Goal: Check status: Check status

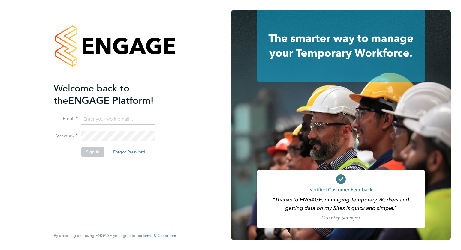
type input "accounts@buildrec.com"
click at [98, 150] on button "Sign In" at bounding box center [92, 152] width 23 height 10
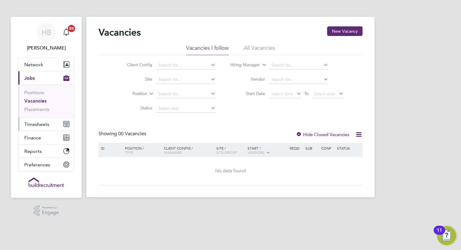
click at [36, 120] on button "Timesheets" at bounding box center [46, 124] width 56 height 13
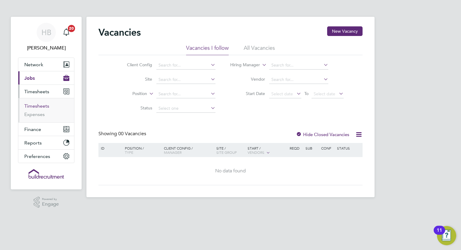
click at [38, 107] on link "Timesheets" at bounding box center [36, 106] width 25 height 6
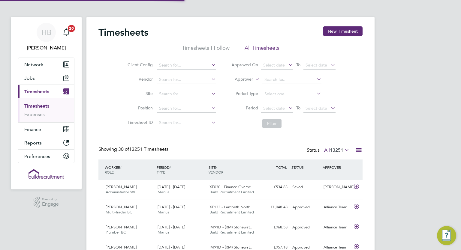
click at [247, 78] on label "Approver" at bounding box center [239, 80] width 27 height 6
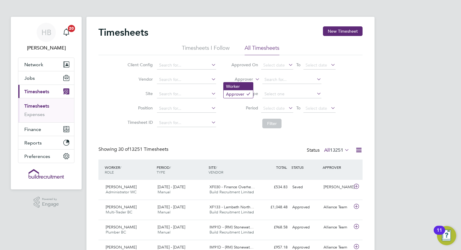
click at [243, 90] on li "Worker" at bounding box center [238, 87] width 29 height 8
click at [287, 76] on input at bounding box center [291, 80] width 59 height 8
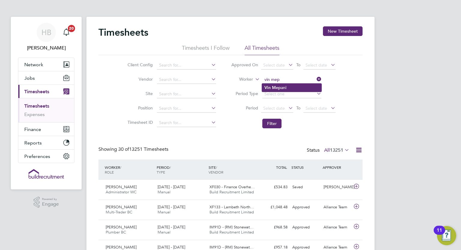
click at [282, 84] on li "Vin Mep ani" at bounding box center [291, 88] width 59 height 8
type input "[PERSON_NAME]"
click at [275, 128] on button "Filter" at bounding box center [271, 124] width 19 height 10
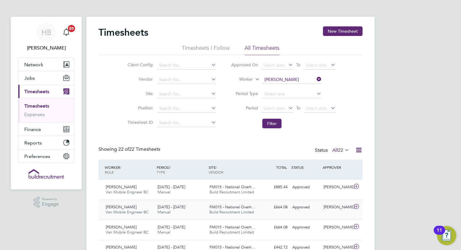
click at [210, 206] on span "FM015 - National Overh…" at bounding box center [233, 207] width 46 height 5
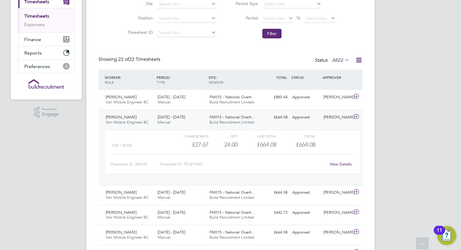
click at [338, 165] on link "View Details" at bounding box center [341, 164] width 22 height 5
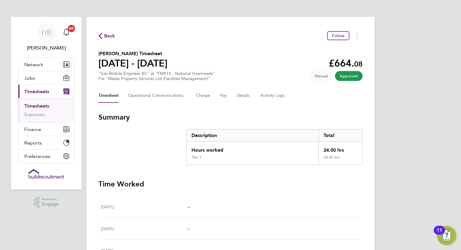
click at [279, 105] on div "Back Follow [PERSON_NAME] Timesheet [DATE] - [DATE] £664. 08 "Van Mobile Engine…" at bounding box center [230, 216] width 288 height 398
click at [276, 100] on Logs-tab "Activity Logs" at bounding box center [272, 96] width 25 height 14
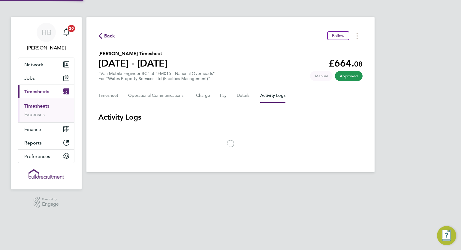
click at [275, 98] on Logs-tab "Activity Logs" at bounding box center [272, 96] width 25 height 14
